Goal: Task Accomplishment & Management: Complete application form

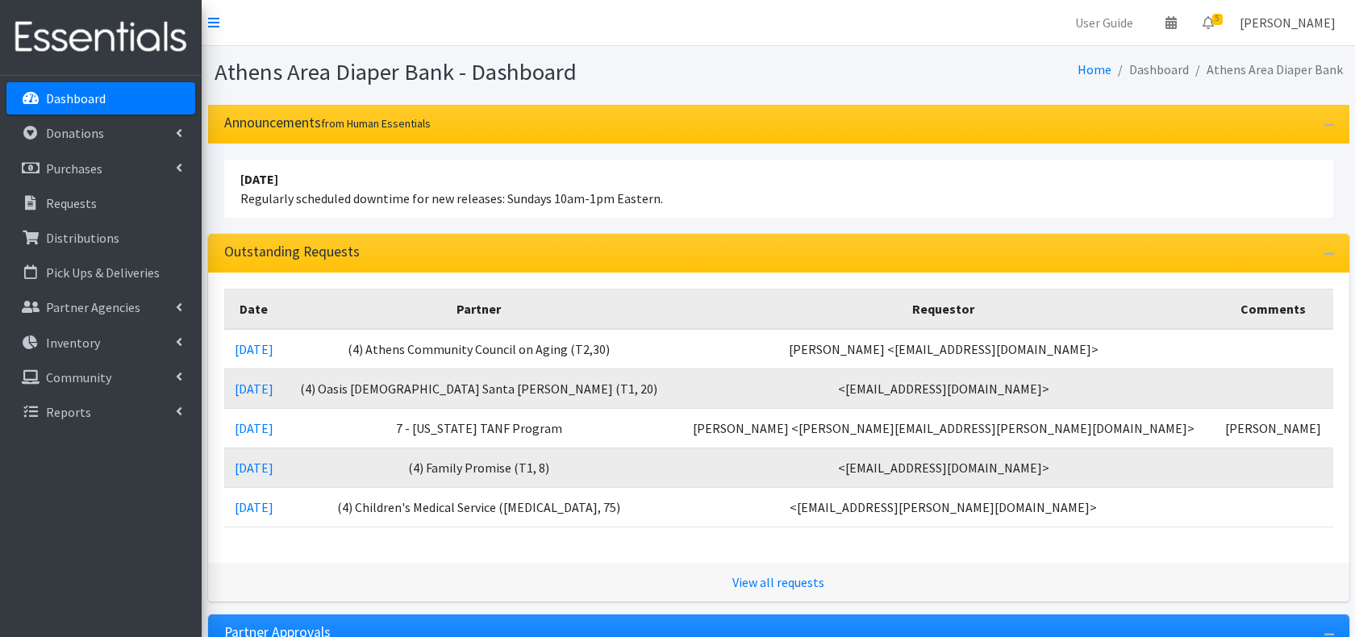
click at [1265, 35] on link "[PERSON_NAME]" at bounding box center [1288, 22] width 122 height 32
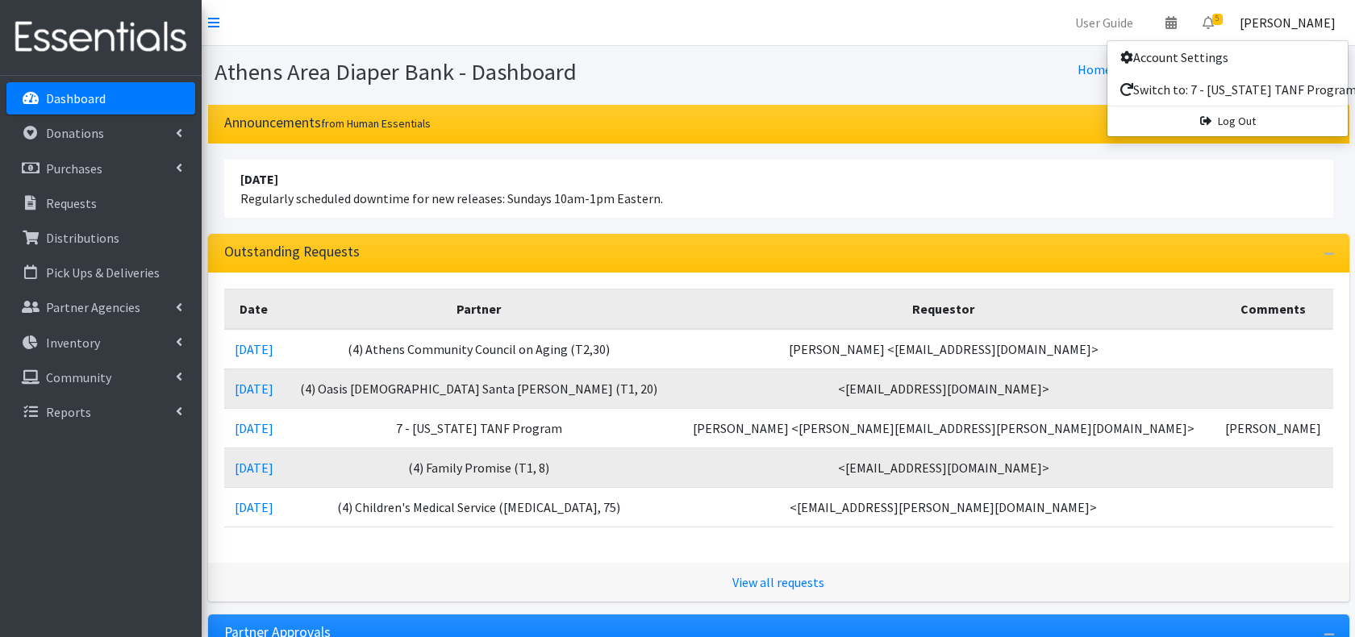
click at [1265, 35] on link "[PERSON_NAME]" at bounding box center [1288, 22] width 122 height 32
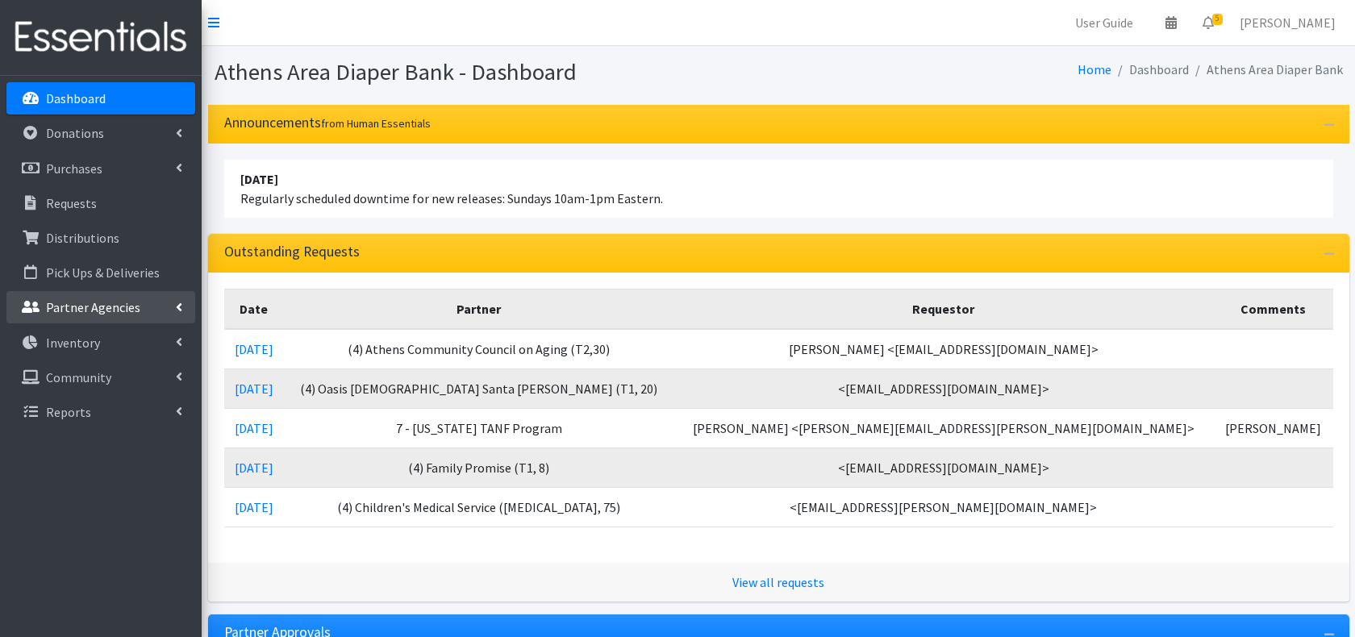
click at [65, 306] on p "Partner Agencies" at bounding box center [93, 307] width 94 height 16
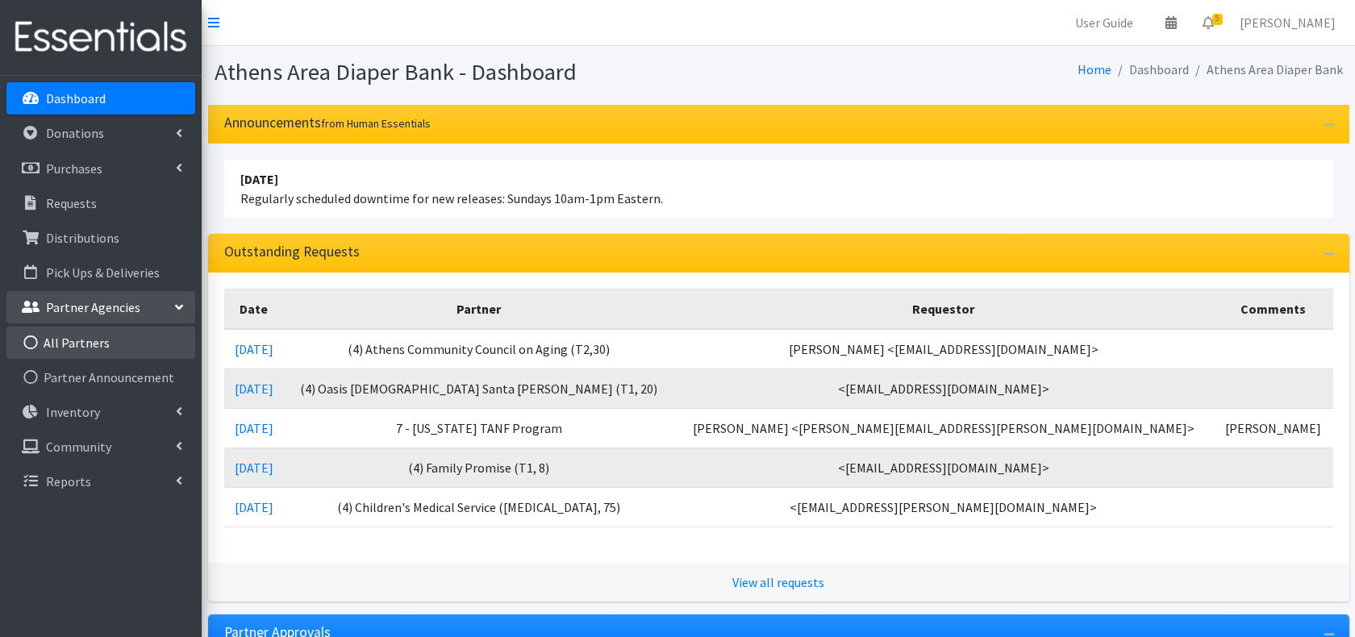
click at [57, 342] on link "All Partners" at bounding box center [100, 343] width 189 height 32
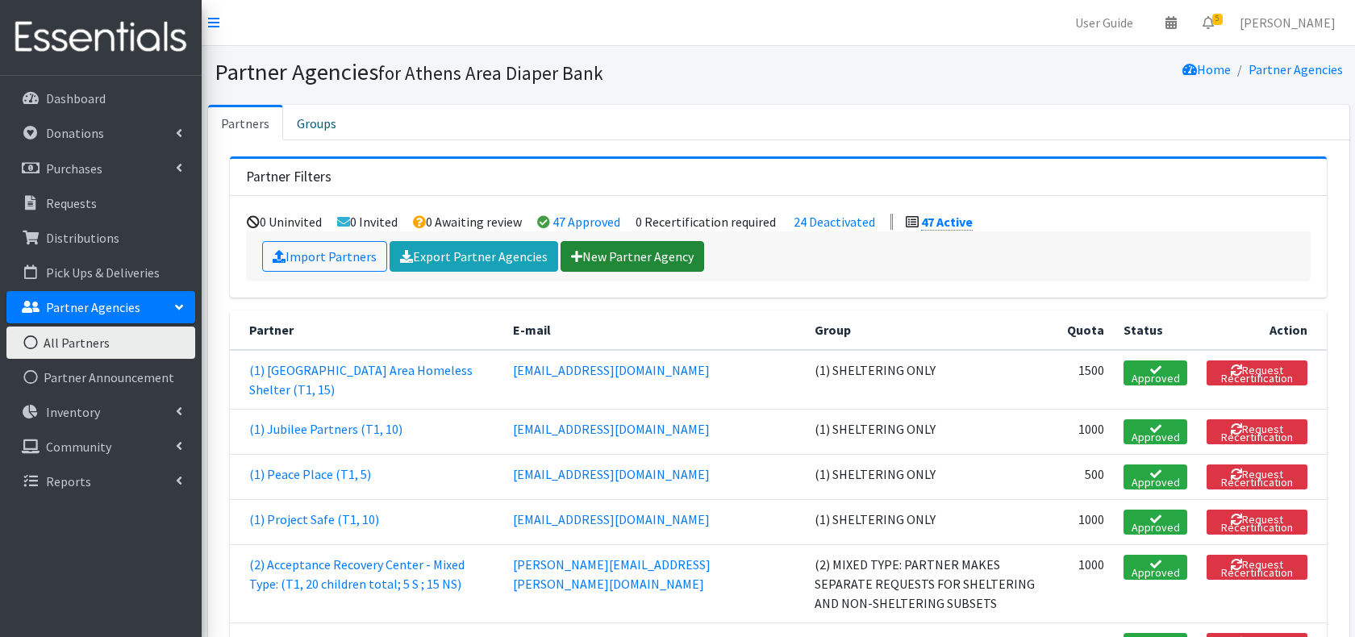
click at [589, 269] on link "New Partner Agency" at bounding box center [633, 256] width 144 height 31
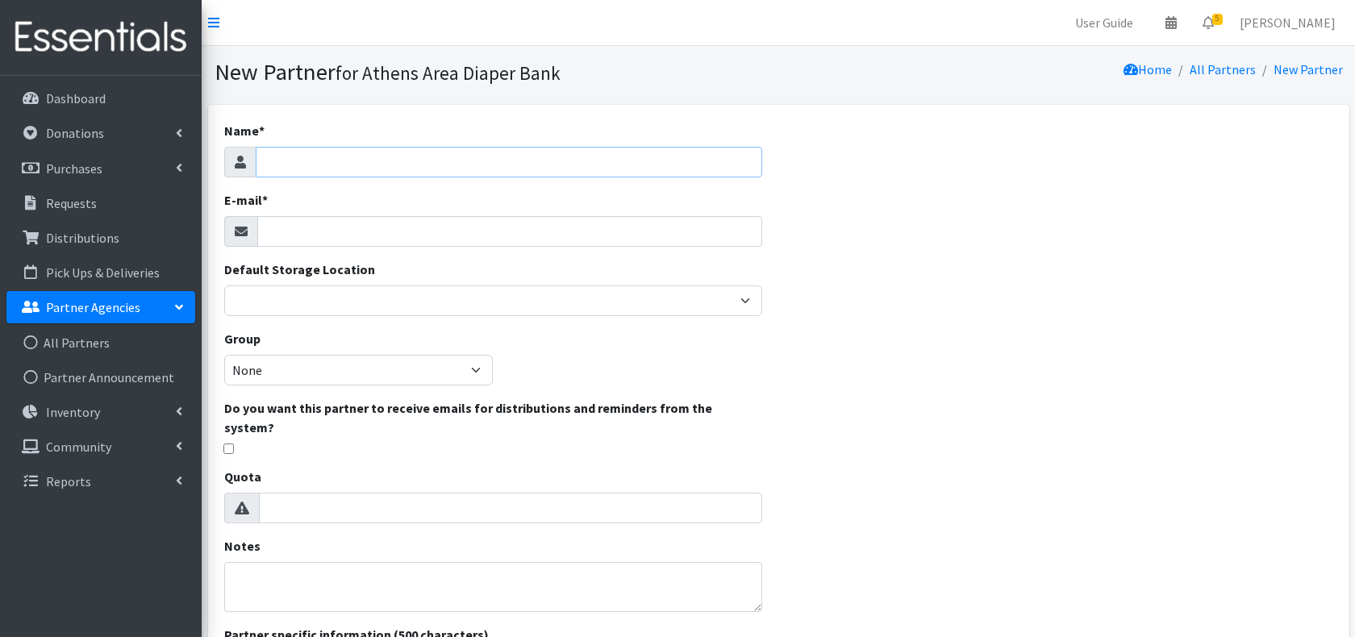
paste input "[EMAIL_ADDRESS][DOMAIN_NAME]"
type input "[EMAIL_ADDRESS][DOMAIN_NAME]"
paste input "[EMAIL_ADDRESS][DOMAIN_NAME]"
type input "[EMAIL_ADDRESS][DOMAIN_NAME]"
drag, startPoint x: 387, startPoint y: 164, endPoint x: 199, endPoint y: 164, distance: 188.0
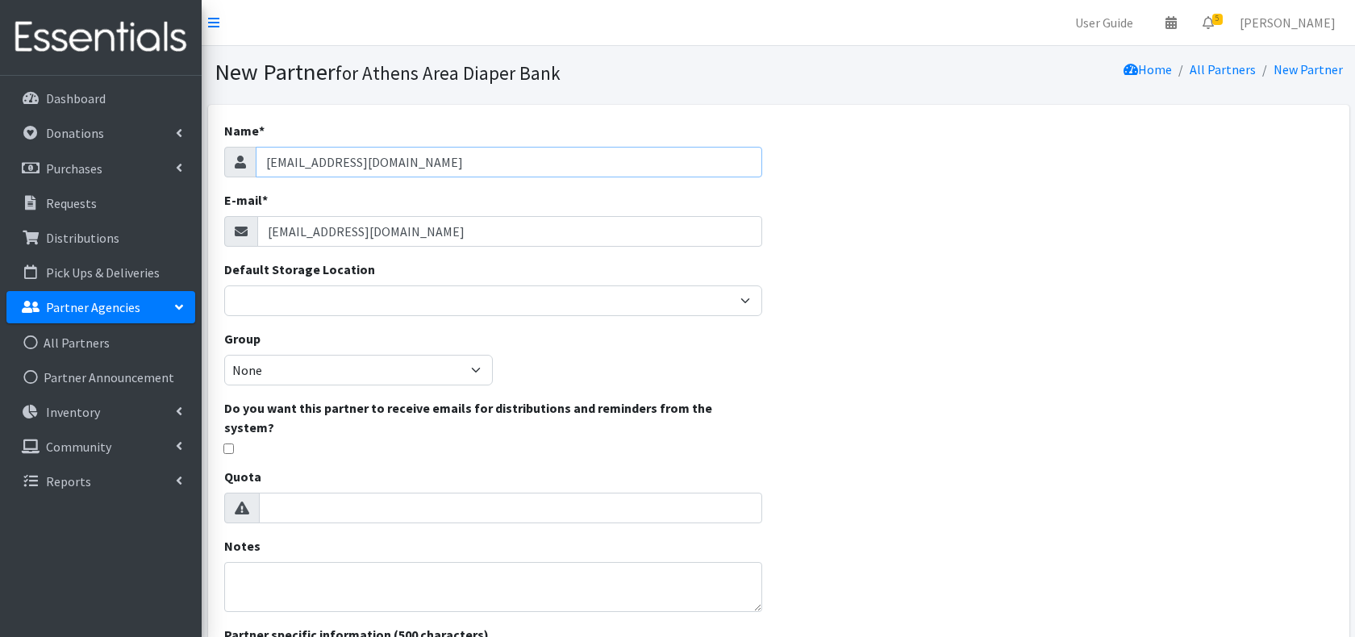
click at [199, 164] on div "User Guide 0 Pick-ups remaining this week View Calendar 5 5 Requests 0 Partner …" at bounding box center [677, 473] width 1355 height 946
drag, startPoint x: 523, startPoint y: 165, endPoint x: 0, endPoint y: 168, distance: 522.8
click at [0, 168] on div "User Guide 0 Pick-ups remaining this week View Calendar 5 5 Requests 0 Partner …" at bounding box center [677, 473] width 1355 height 946
type input "Medlink"
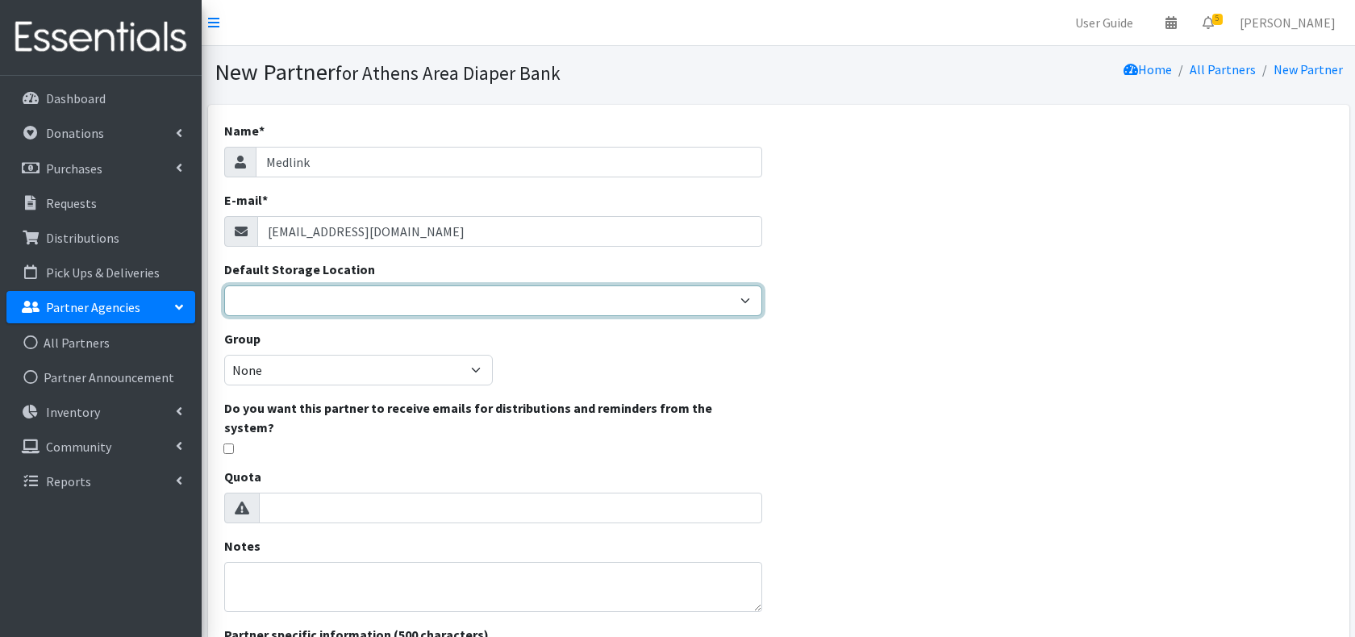
select select "243"
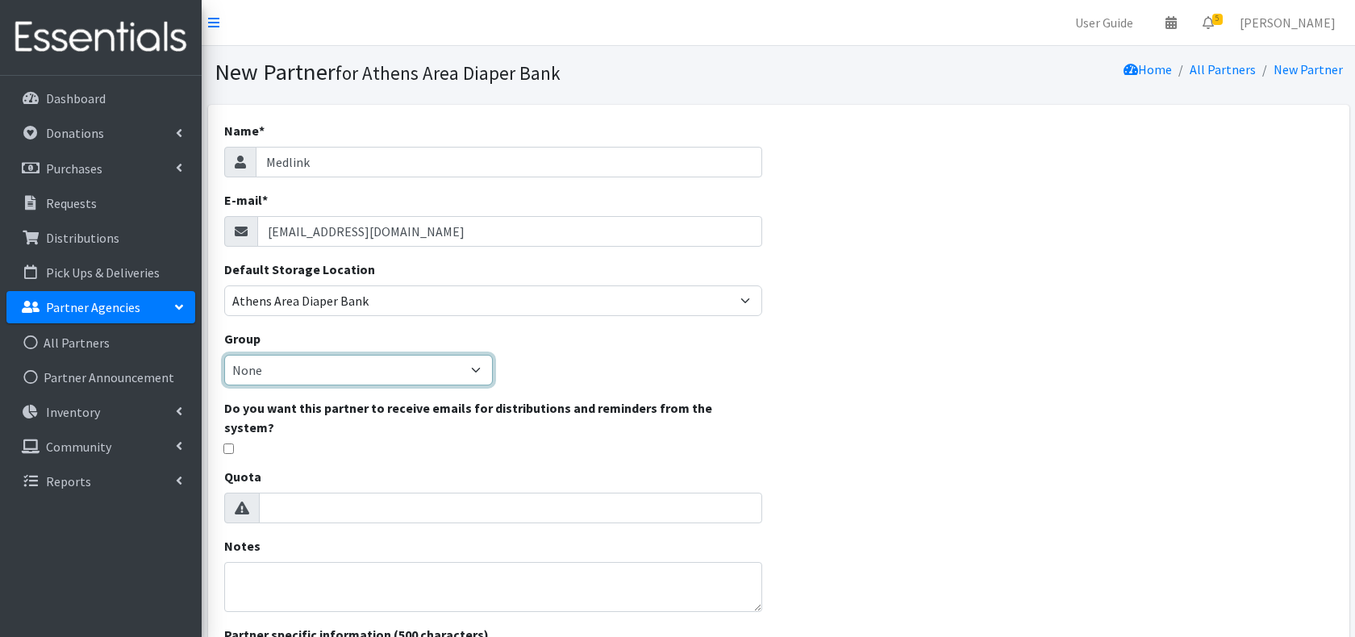
click at [377, 373] on select "None INTERNAL AND TESTING (1) SHELTERING ONLY (7) DIRECT SHIPPING (8) SPECIAL P…" at bounding box center [358, 370] width 269 height 31
select select "145"
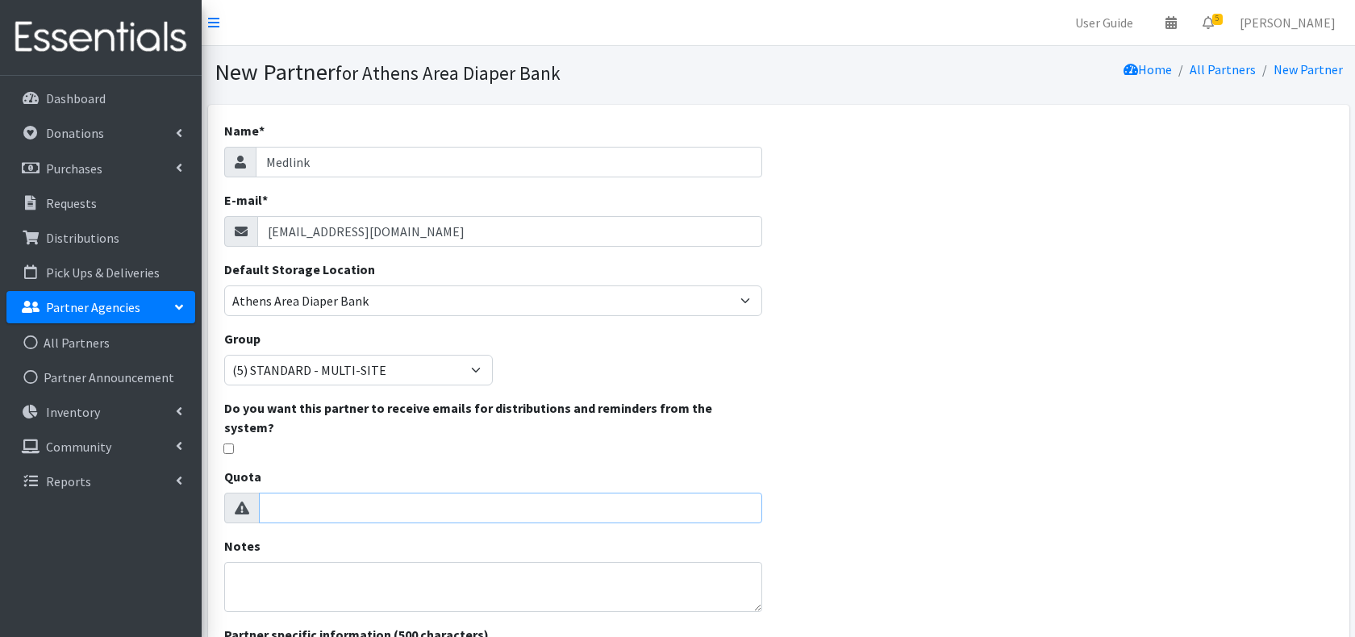
click at [368, 493] on input "Quota" at bounding box center [511, 508] width 504 height 31
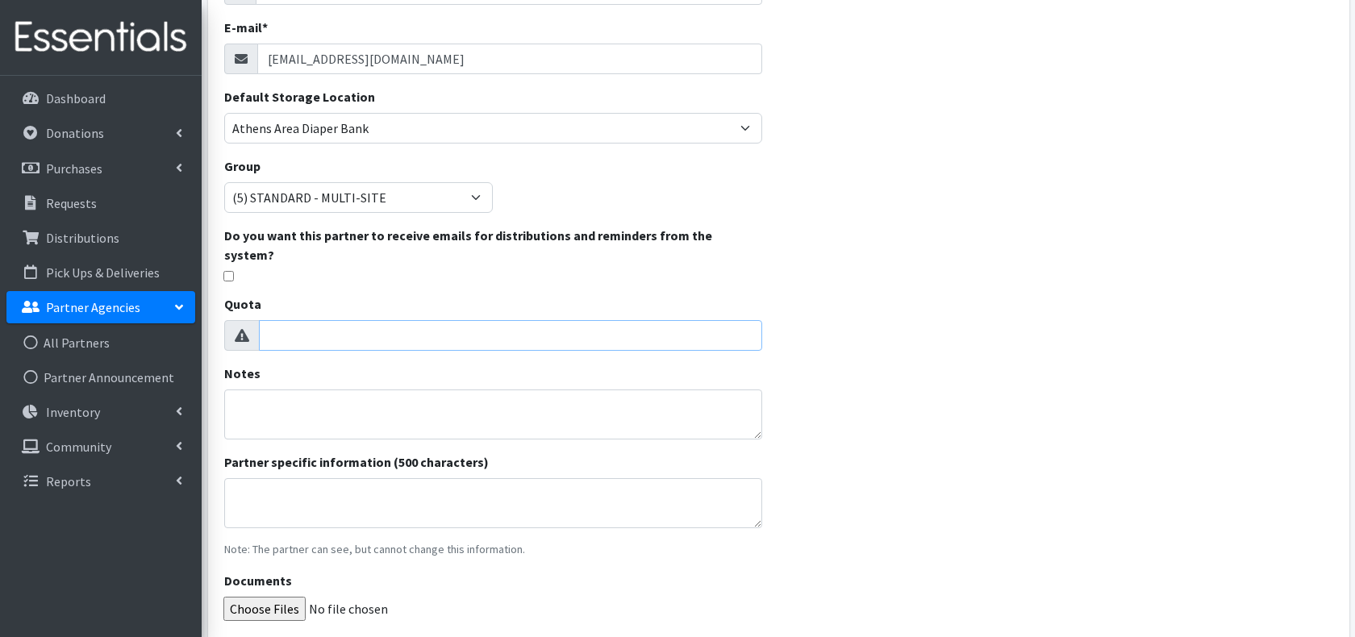
scroll to position [178, 0]
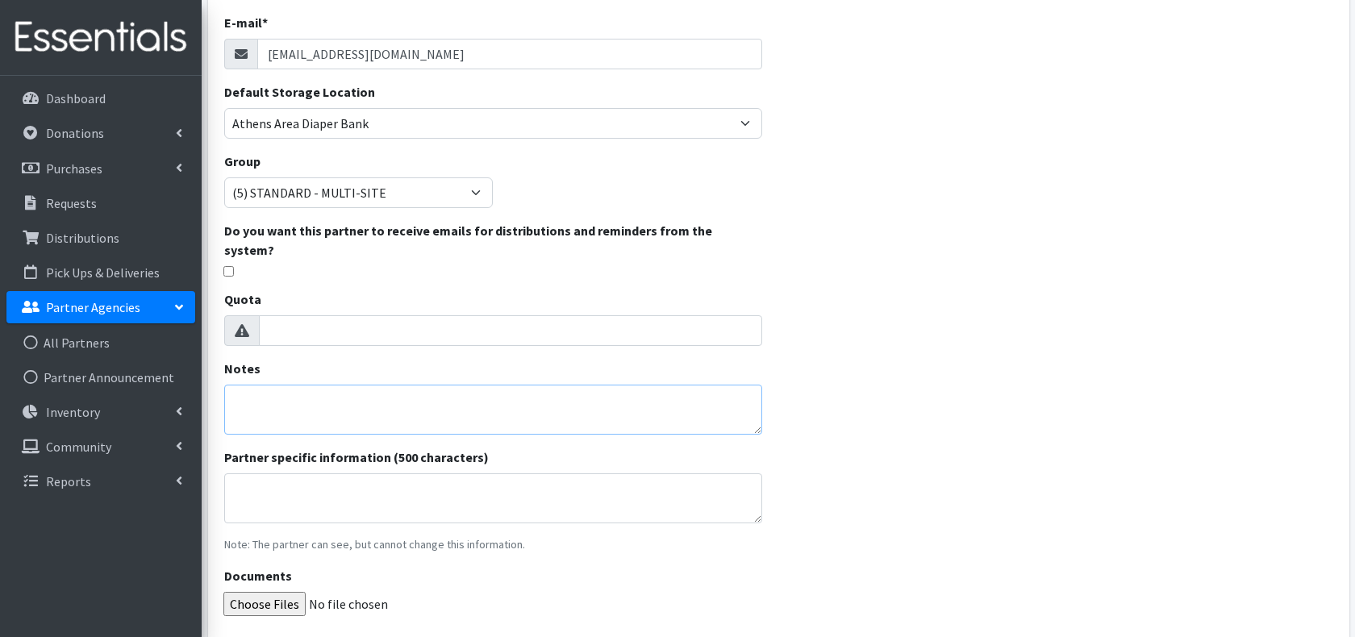
click at [365, 396] on textarea "Notes" at bounding box center [493, 410] width 539 height 50
click at [227, 266] on input "checkbox" at bounding box center [228, 271] width 10 height 10
checkbox input "true"
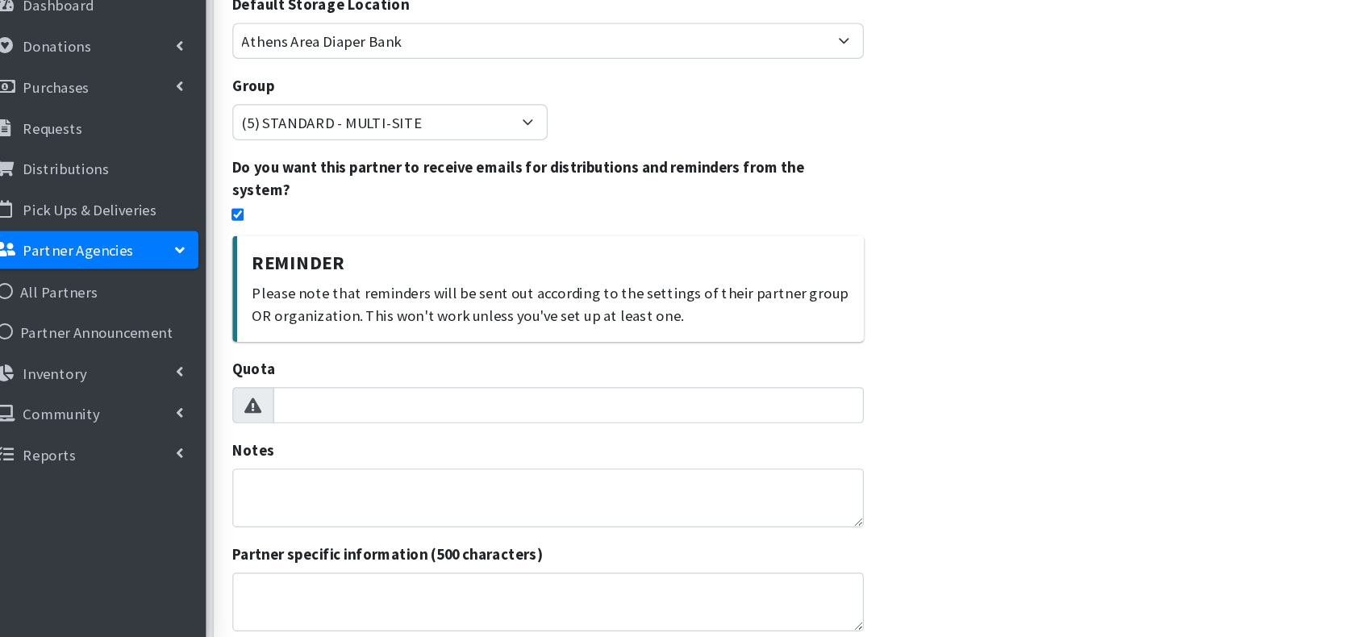
scroll to position [232, 0]
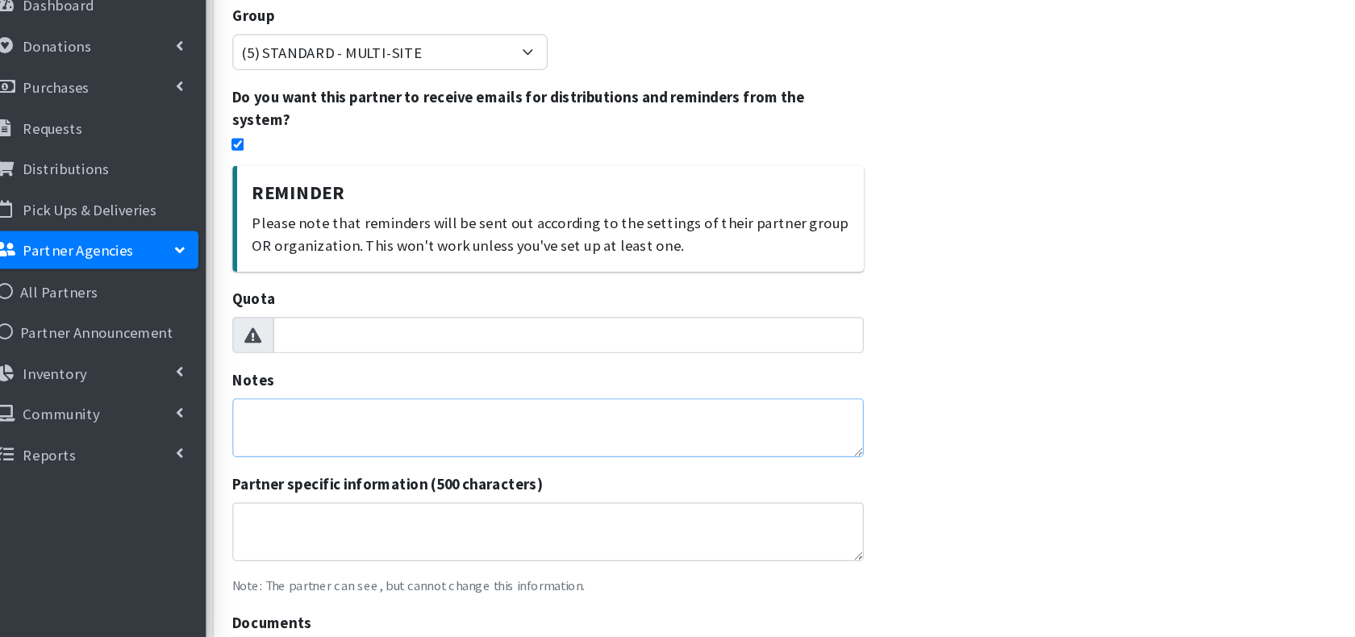
click at [293, 434] on textarea "Notes" at bounding box center [493, 459] width 539 height 50
type textarea "2025; new partner"
click at [159, 478] on div "Dashboard Donations All Donations New Donation Purchases All Purchases New Purc…" at bounding box center [101, 371] width 202 height 591
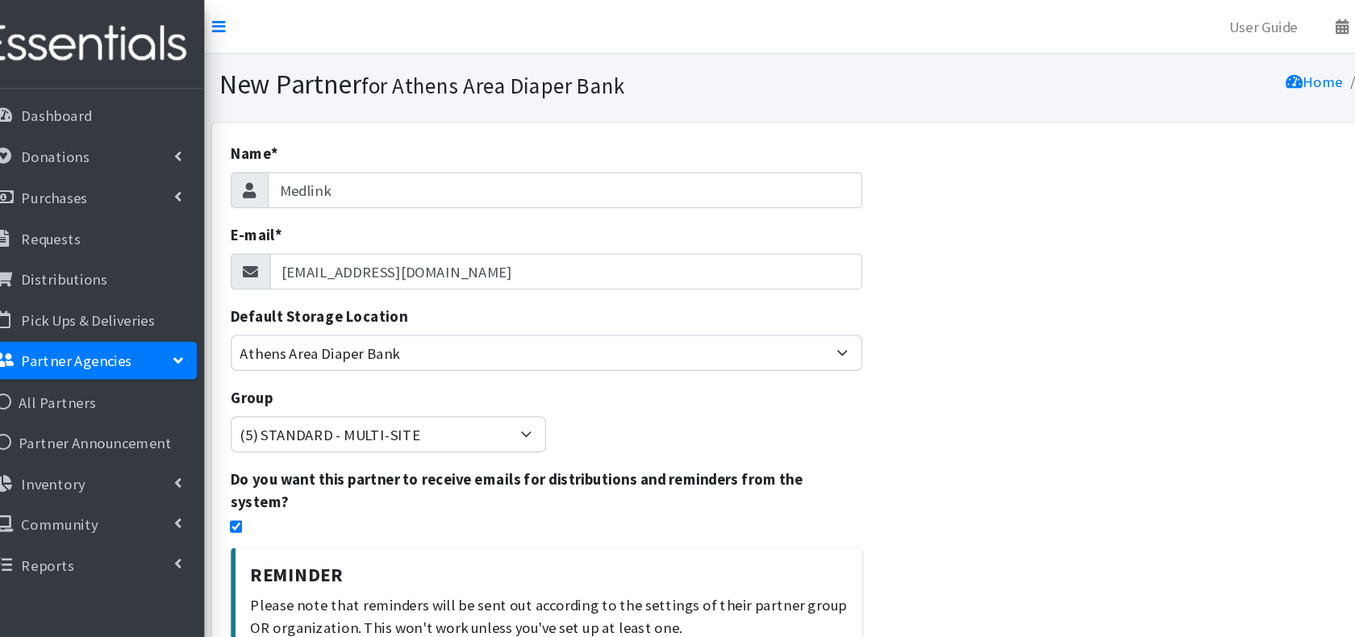
scroll to position [0, 0]
click at [256, 161] on input "Medlink" at bounding box center [509, 162] width 507 height 31
click at [306, 161] on input "(5) Medlink" at bounding box center [509, 162] width 507 height 31
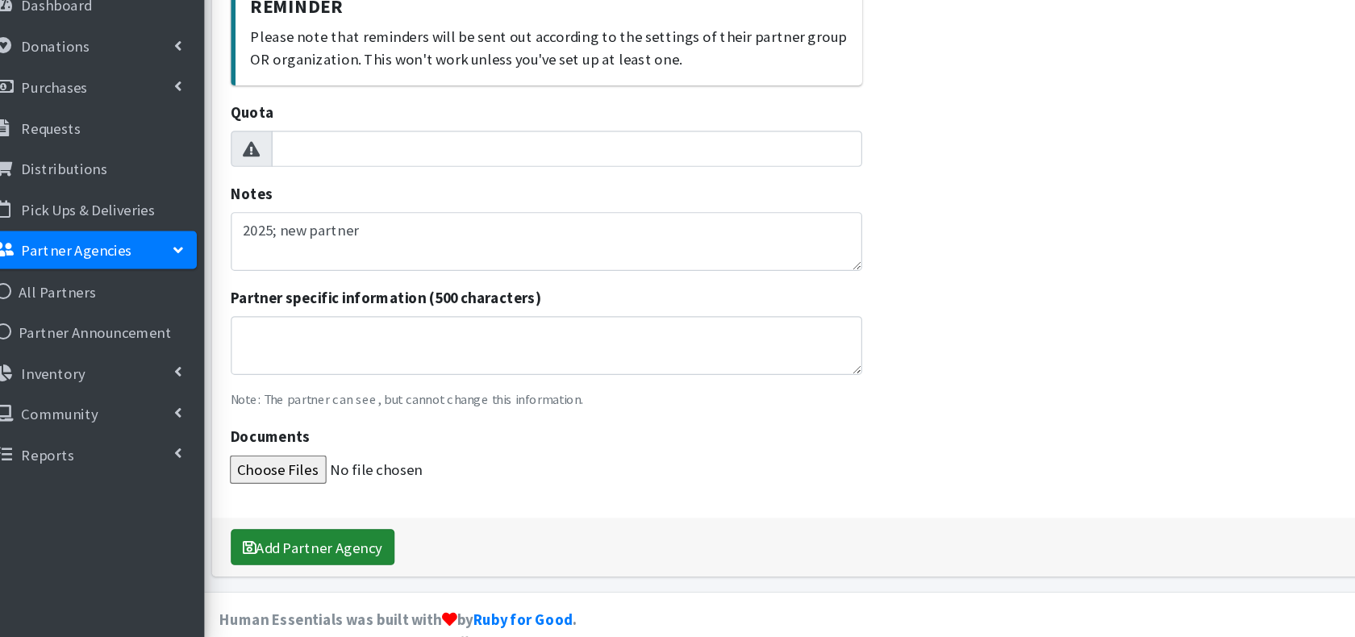
scroll to position [391, 0]
type input "(5) Medlink (T , )"
click at [258, 545] on button "Add Partner Agency" at bounding box center [294, 560] width 140 height 31
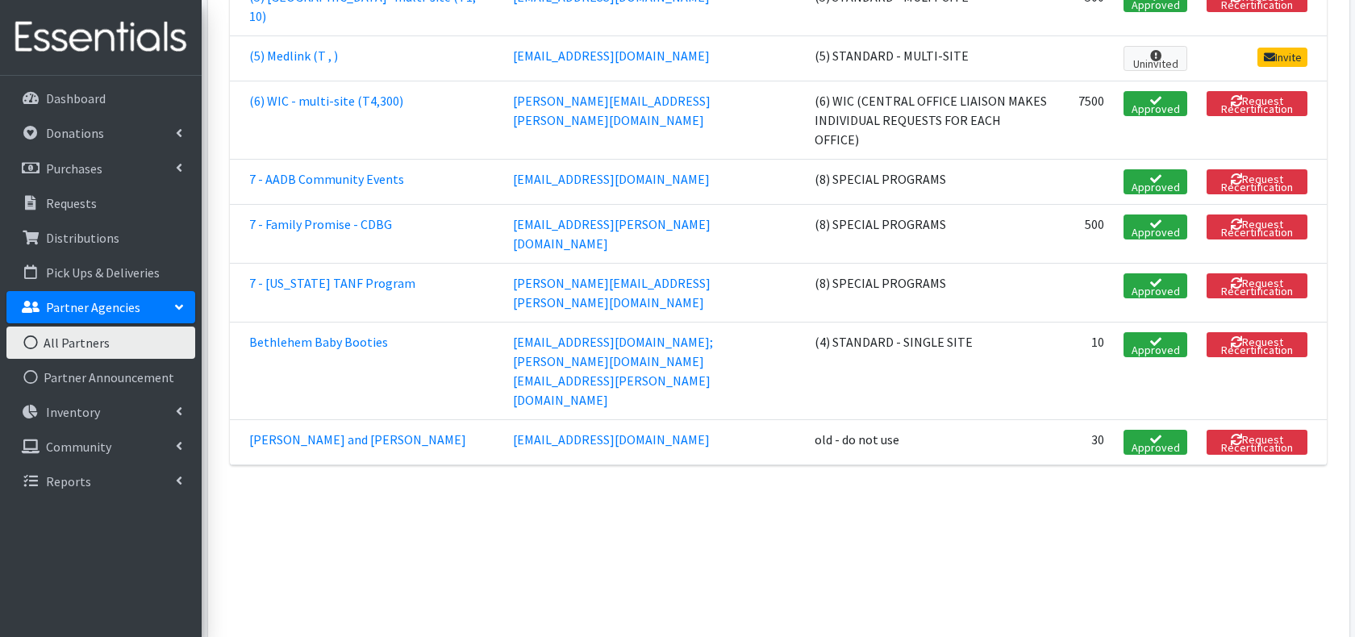
scroll to position [2667, 0]
